Goal: Find specific page/section: Find specific page/section

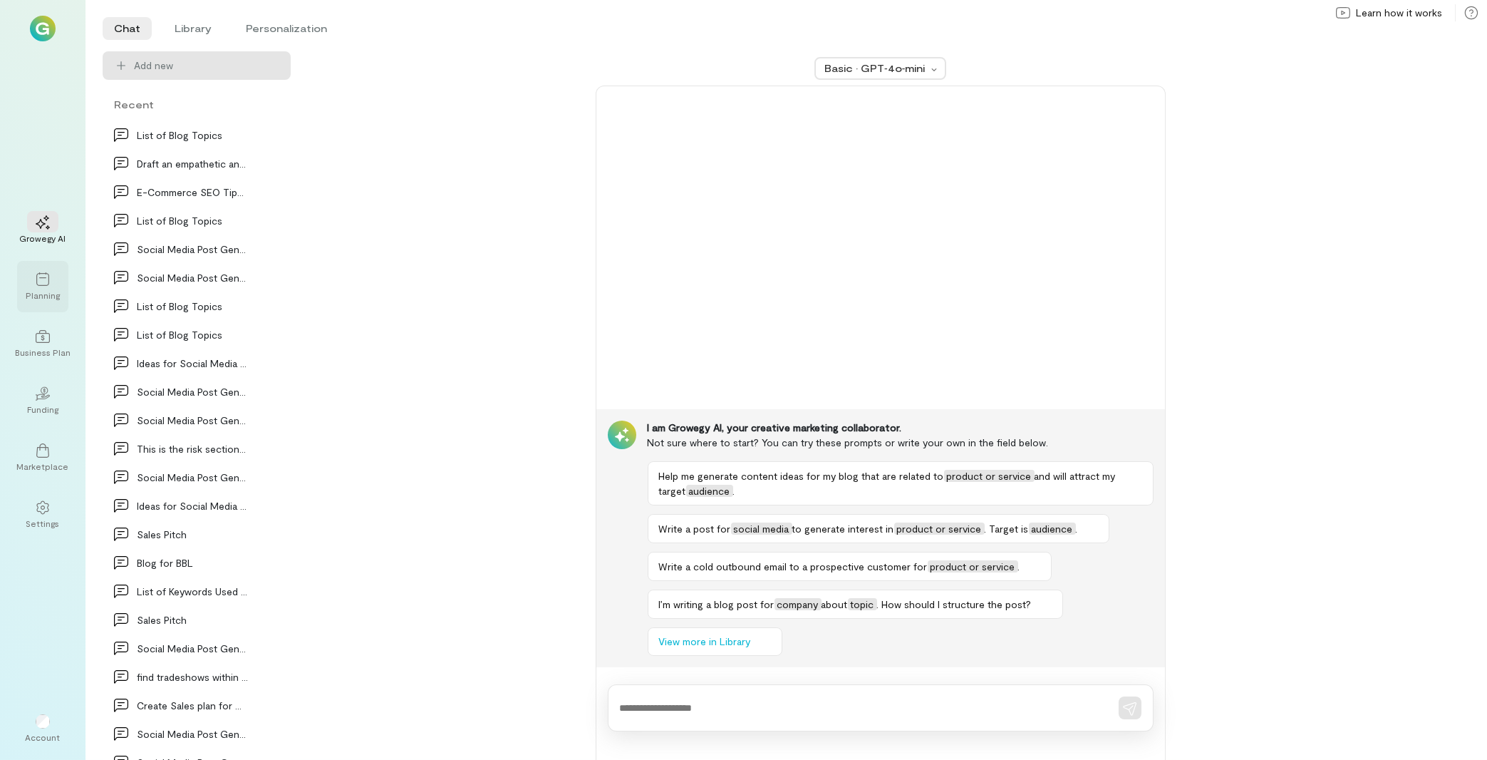
click at [41, 280] on icon at bounding box center [43, 279] width 14 height 14
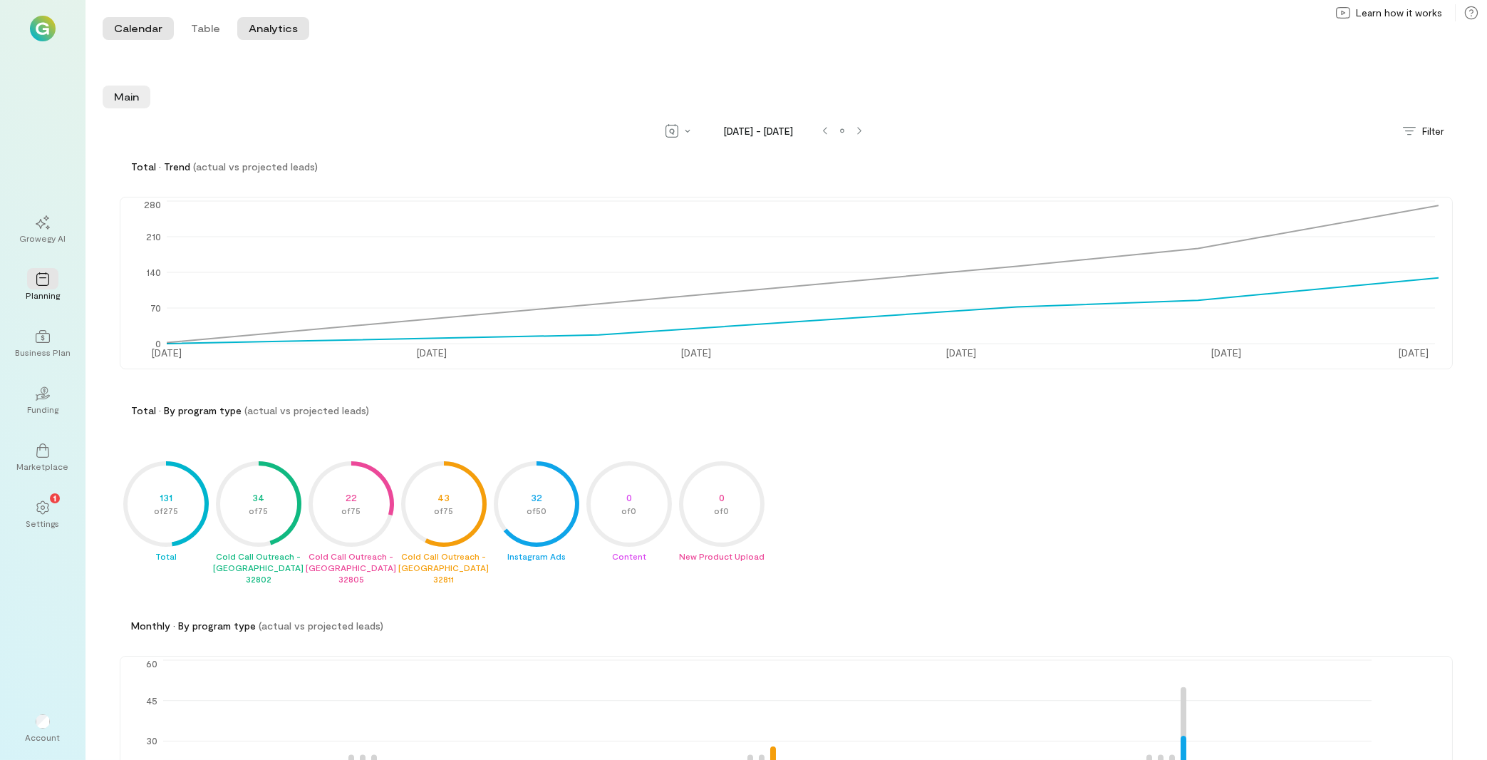
click at [118, 32] on button "Calendar" at bounding box center [138, 28] width 71 height 23
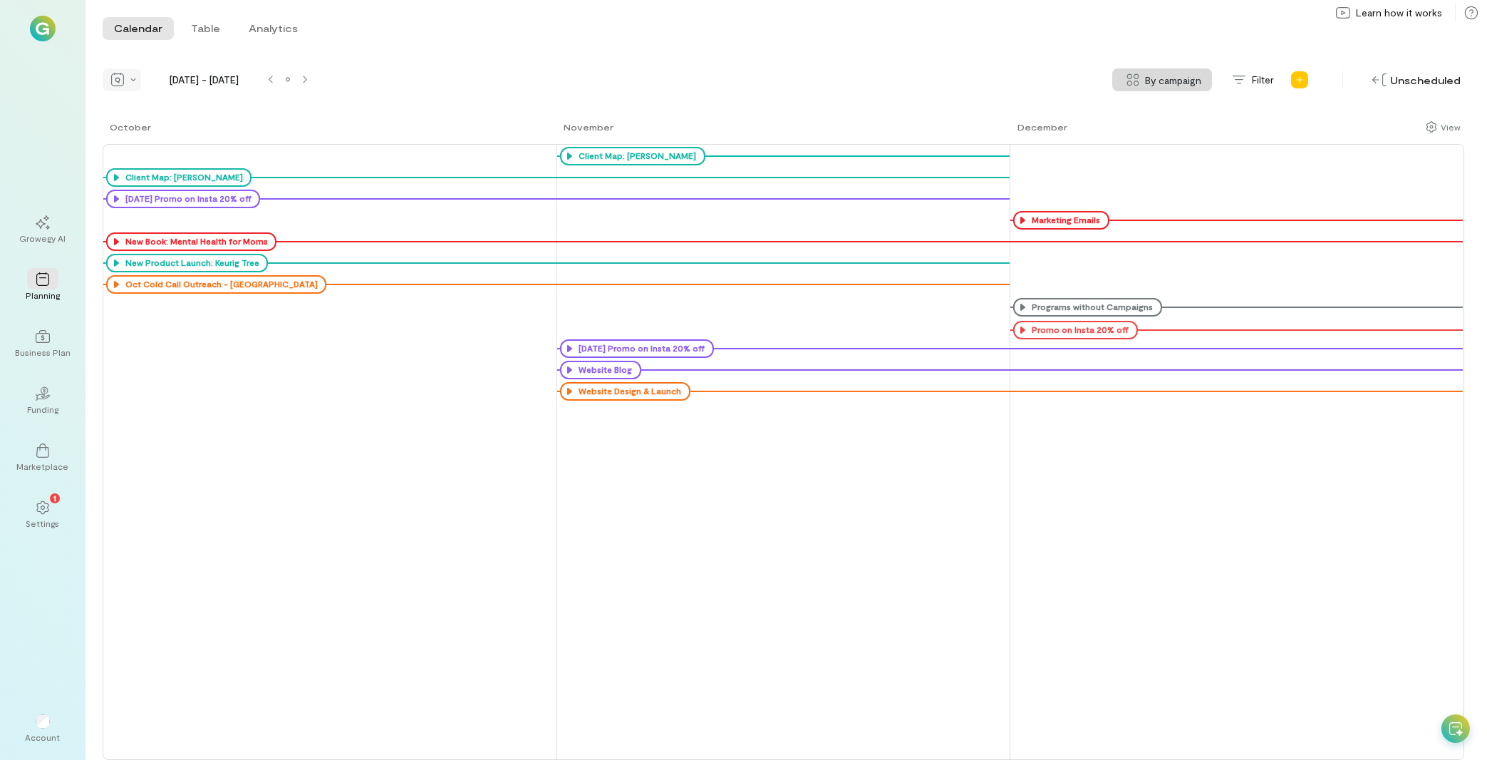
click at [138, 87] on div at bounding box center [122, 79] width 38 height 23
click at [141, 130] on span "Month" at bounding box center [153, 130] width 30 height 14
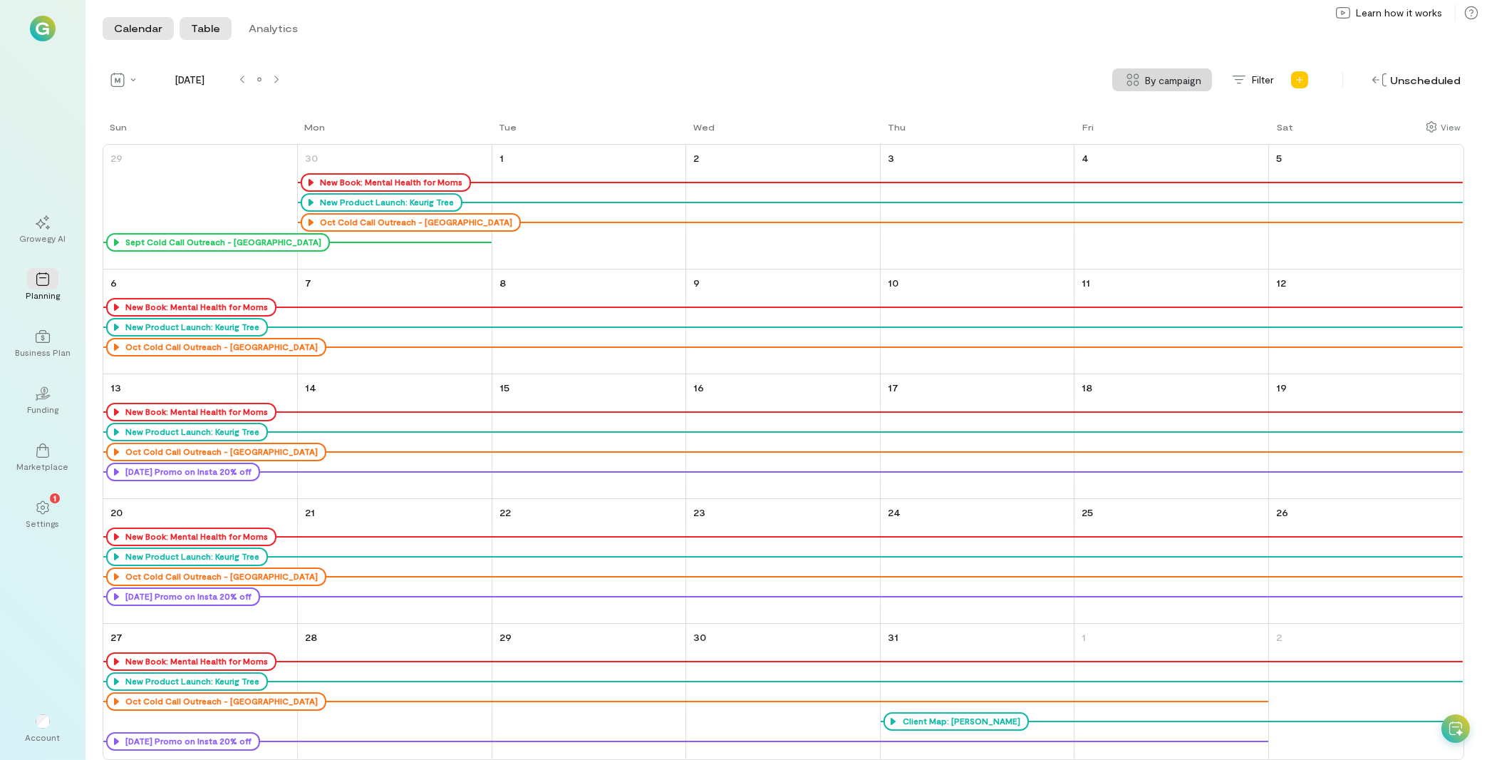
click at [213, 32] on button "Table" at bounding box center [206, 28] width 52 height 23
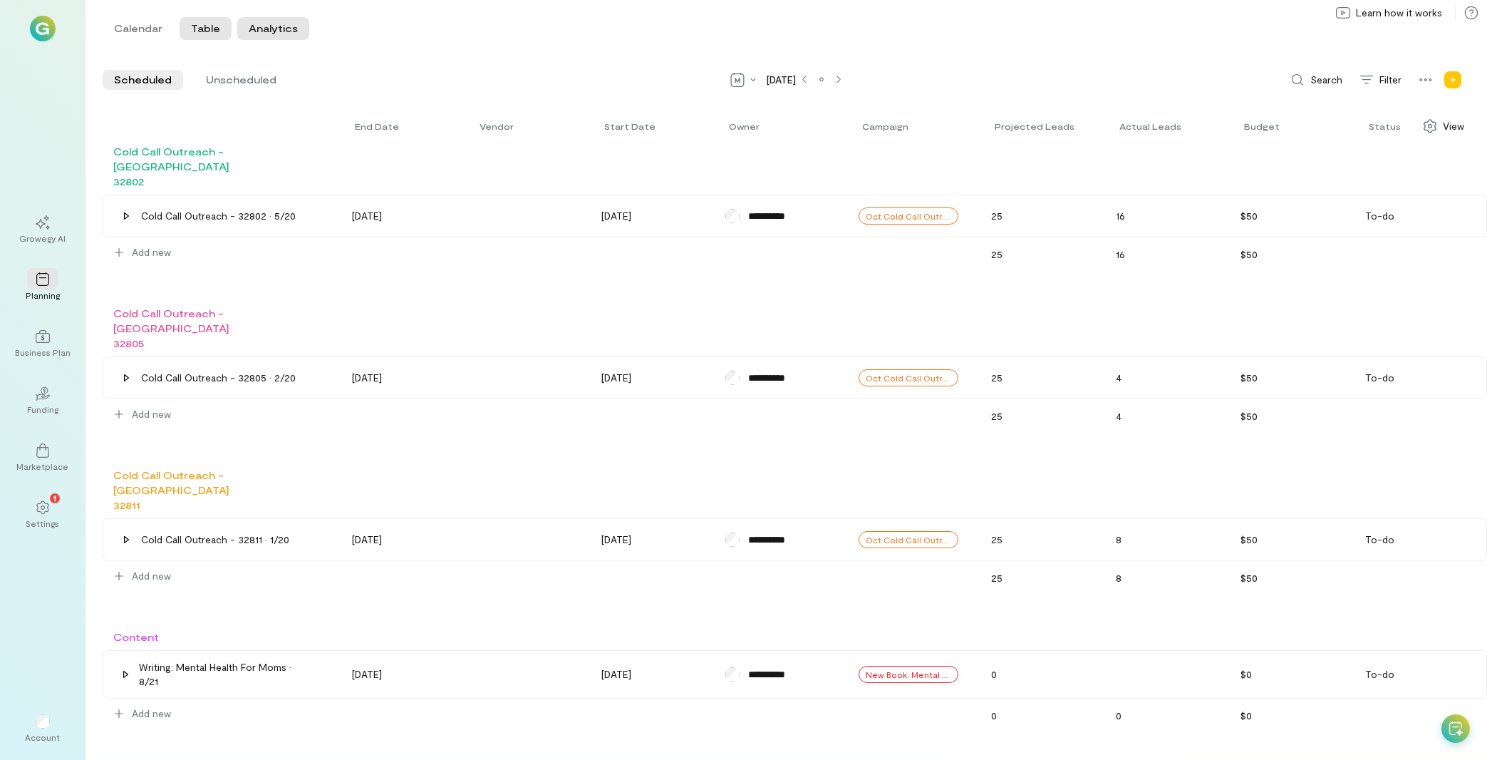
click at [261, 26] on button "Analytics" at bounding box center [273, 28] width 72 height 23
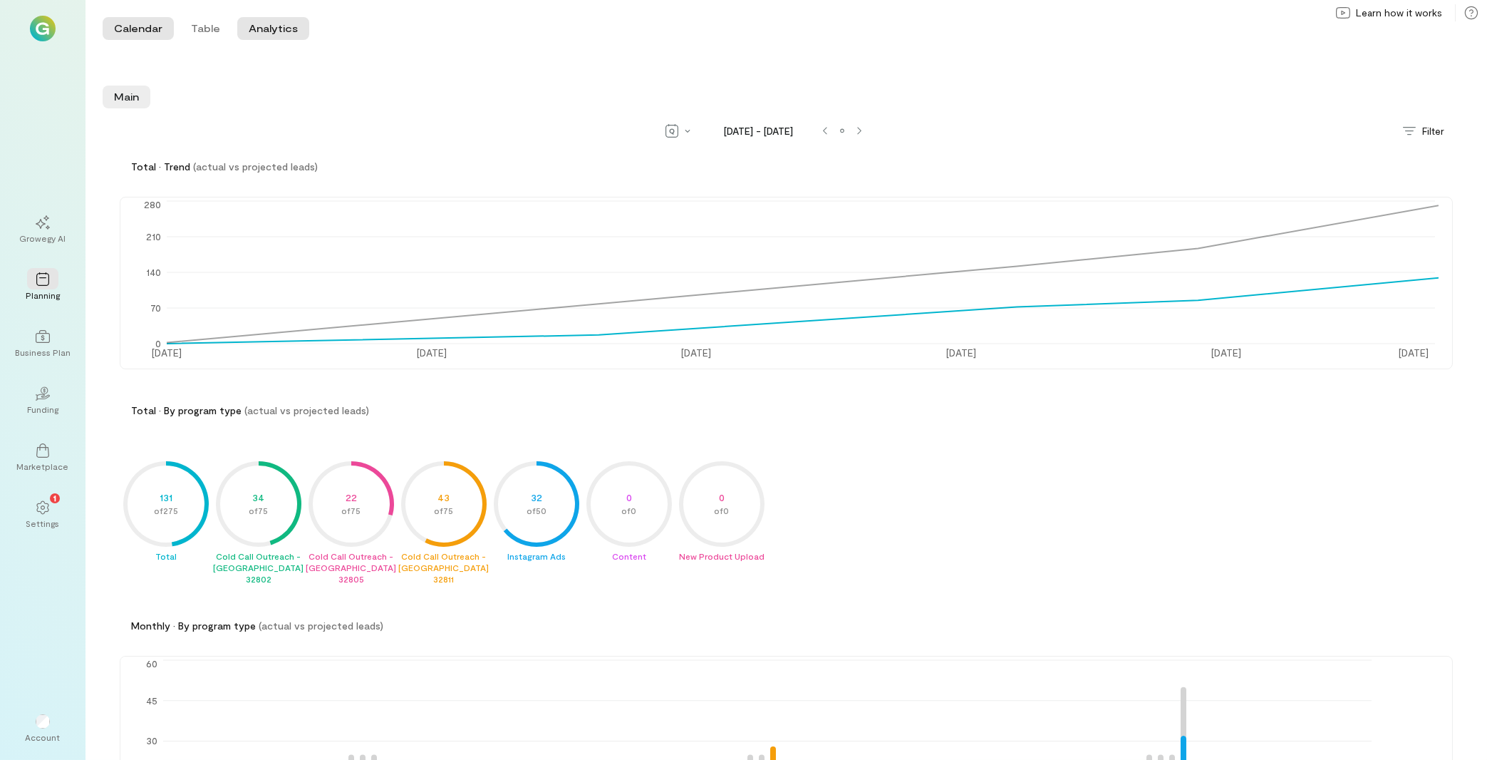
click at [149, 27] on button "Calendar" at bounding box center [138, 28] width 71 height 23
